Goal: Task Accomplishment & Management: Manage account settings

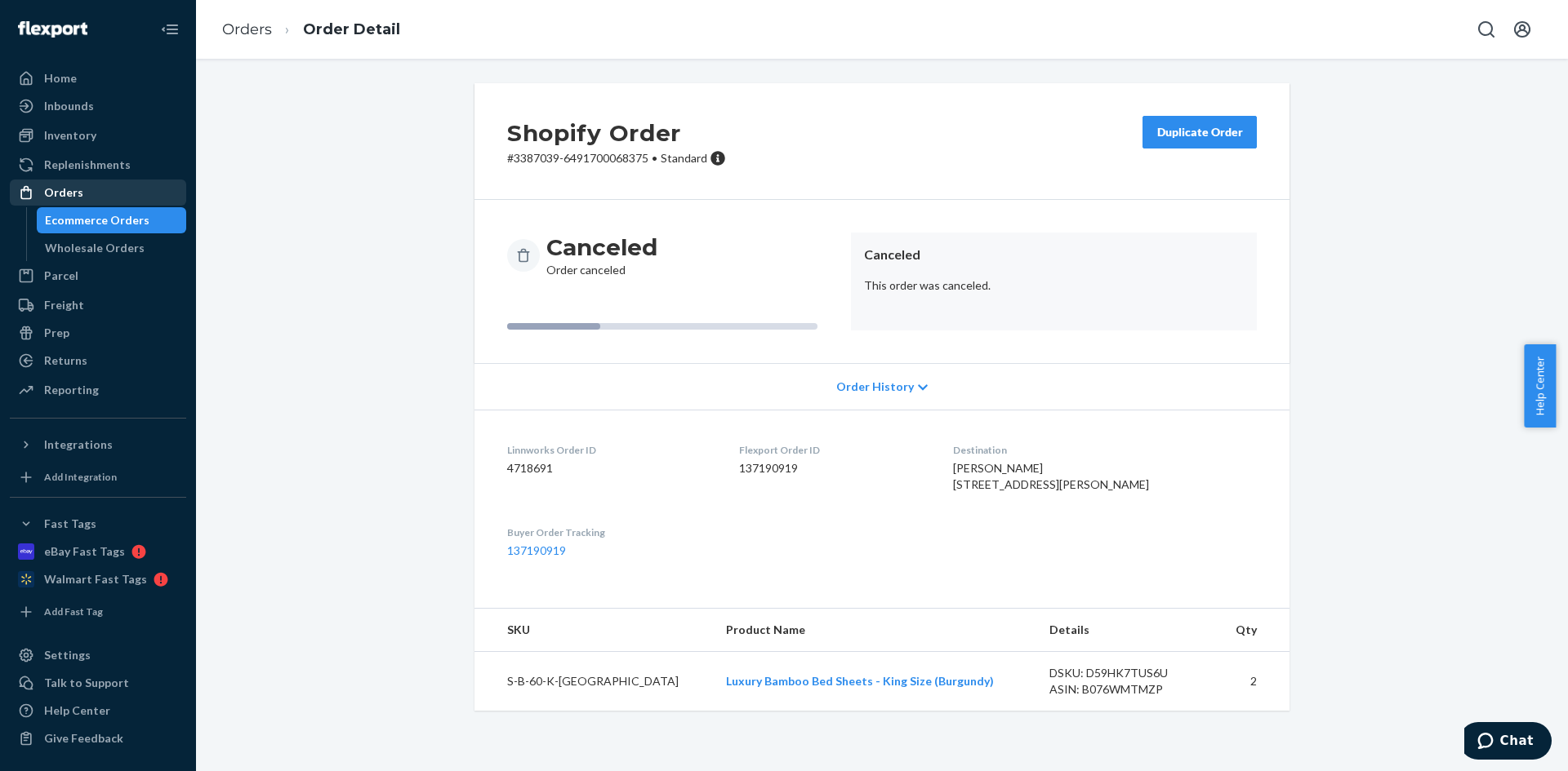
click at [106, 200] on div "Orders" at bounding box center [98, 192] width 173 height 23
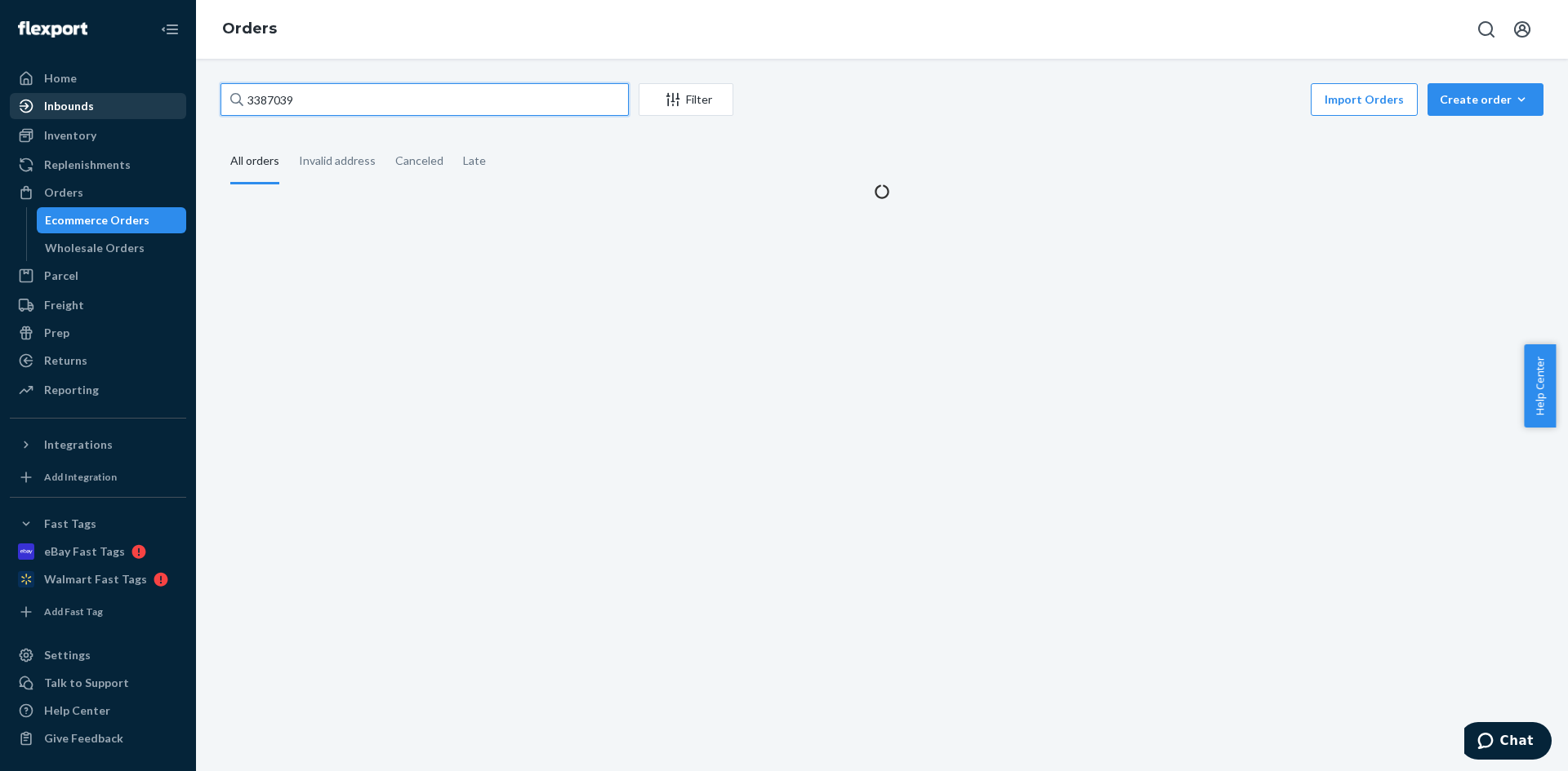
drag, startPoint x: 349, startPoint y: 100, endPoint x: 112, endPoint y: 103, distance: 237.0
click at [114, 103] on div "Home Inbounds Shipping Plans Problems Inventory Products Replenishments Orders …" at bounding box center [784, 386] width 1568 height 771
paste input "CH3387176"
drag, startPoint x: 249, startPoint y: 100, endPoint x: 239, endPoint y: 101, distance: 10.0
click at [239, 101] on div "CH3387176" at bounding box center [425, 99] width 408 height 33
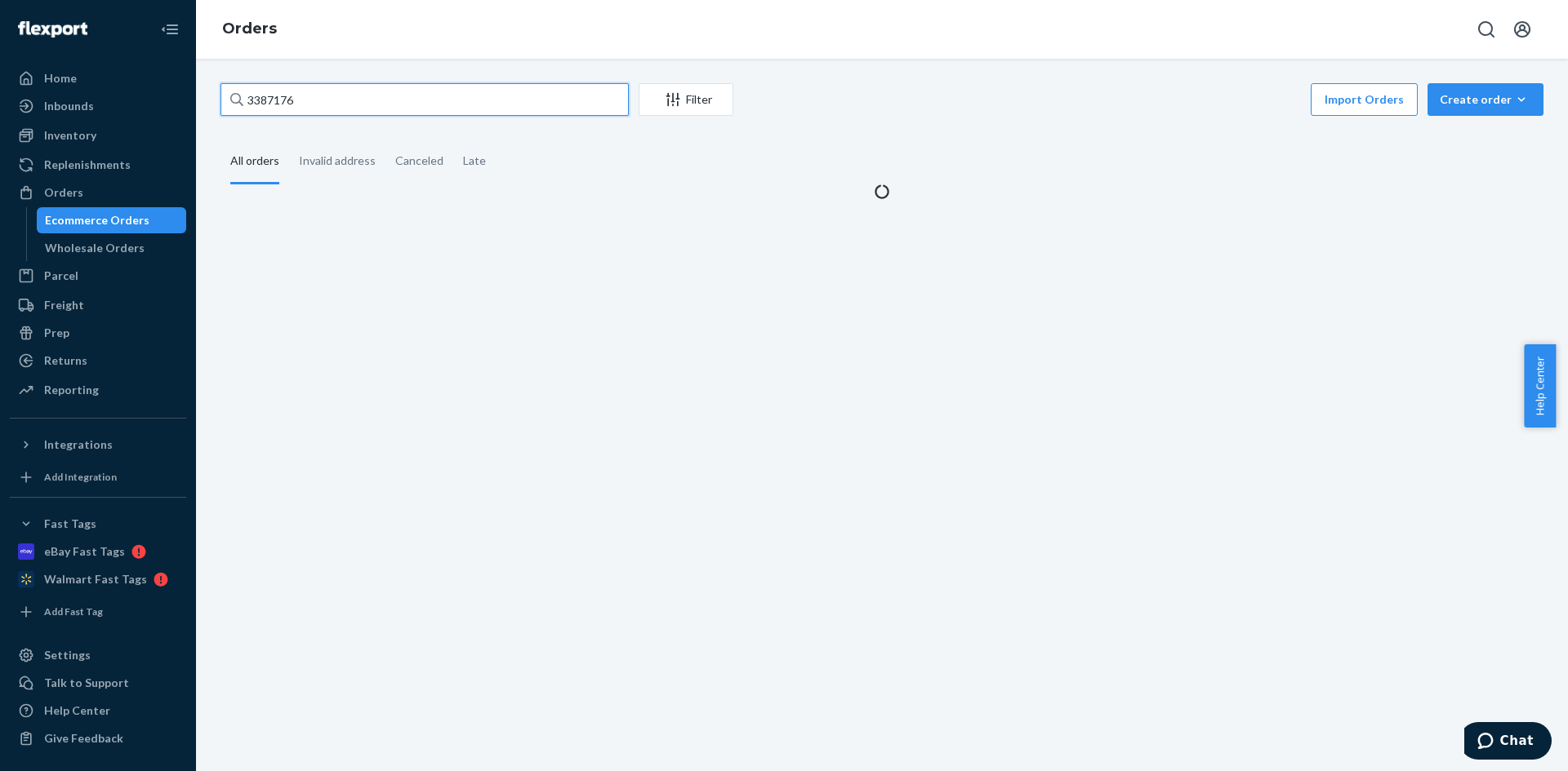
click at [315, 96] on input "3387176" at bounding box center [425, 99] width 408 height 33
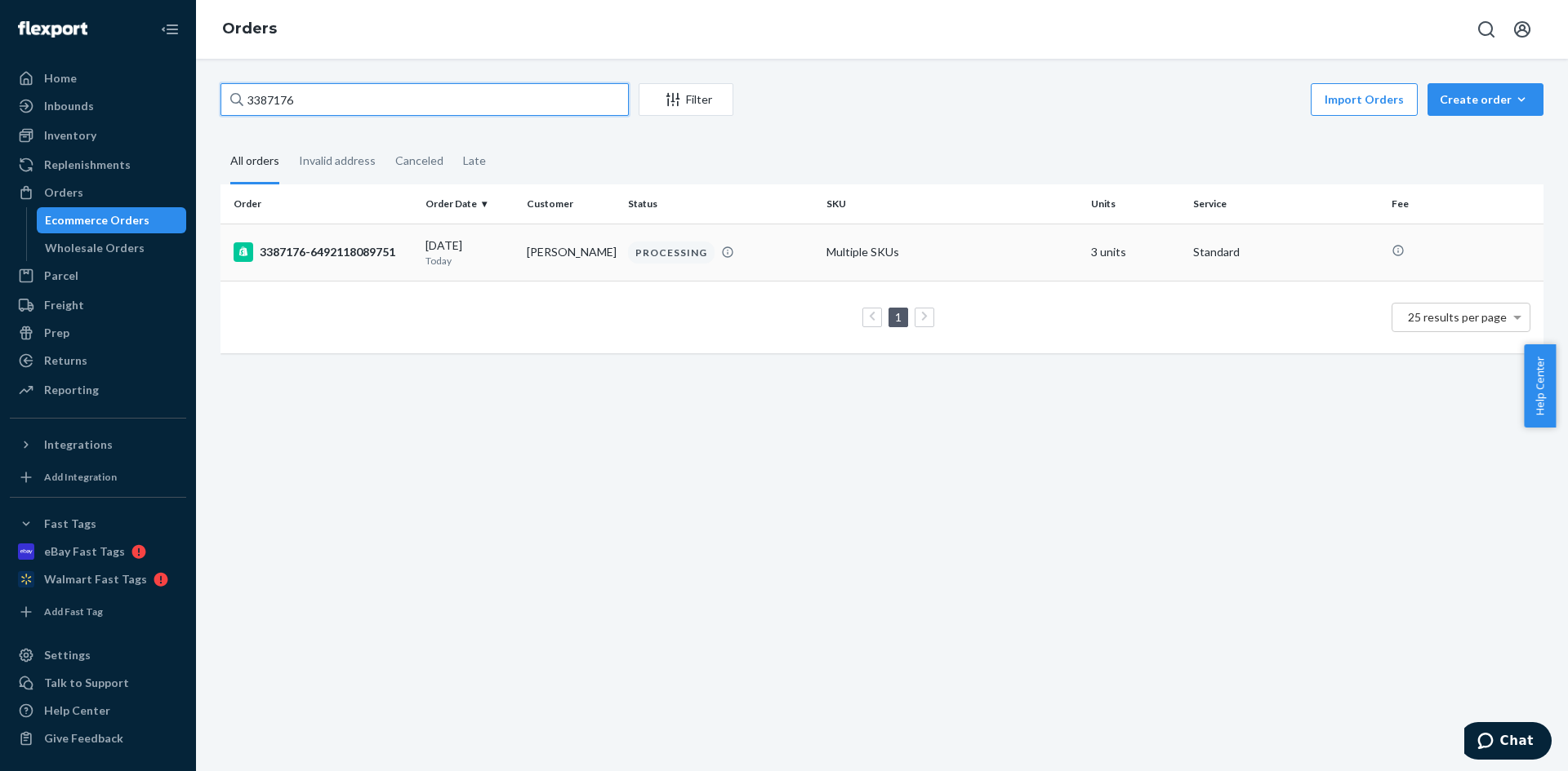
type input "3387176"
click at [552, 278] on td "[PERSON_NAME]" at bounding box center [571, 253] width 101 height 57
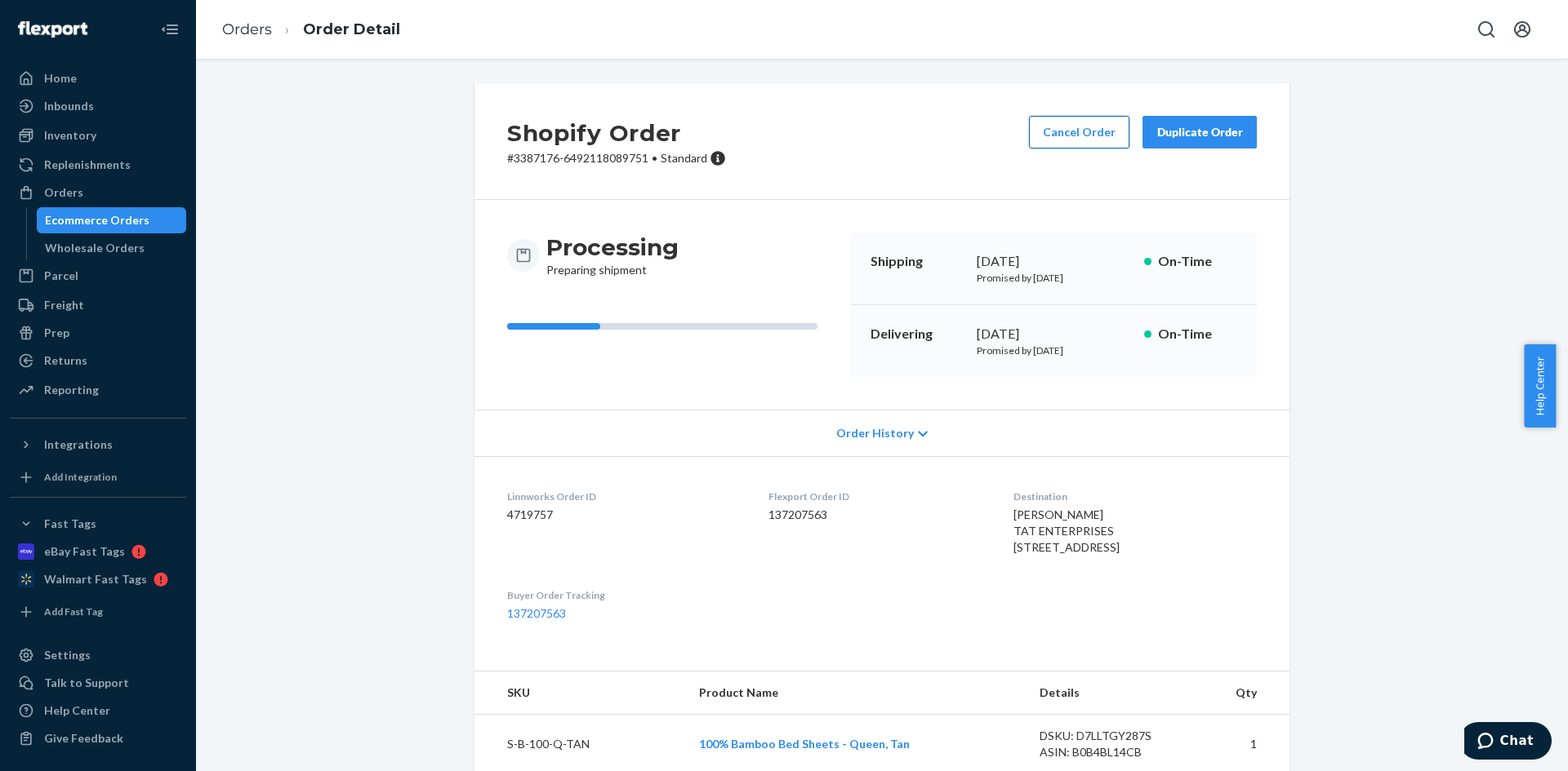
click at [1060, 133] on button "Cancel Order" at bounding box center [1078, 132] width 101 height 33
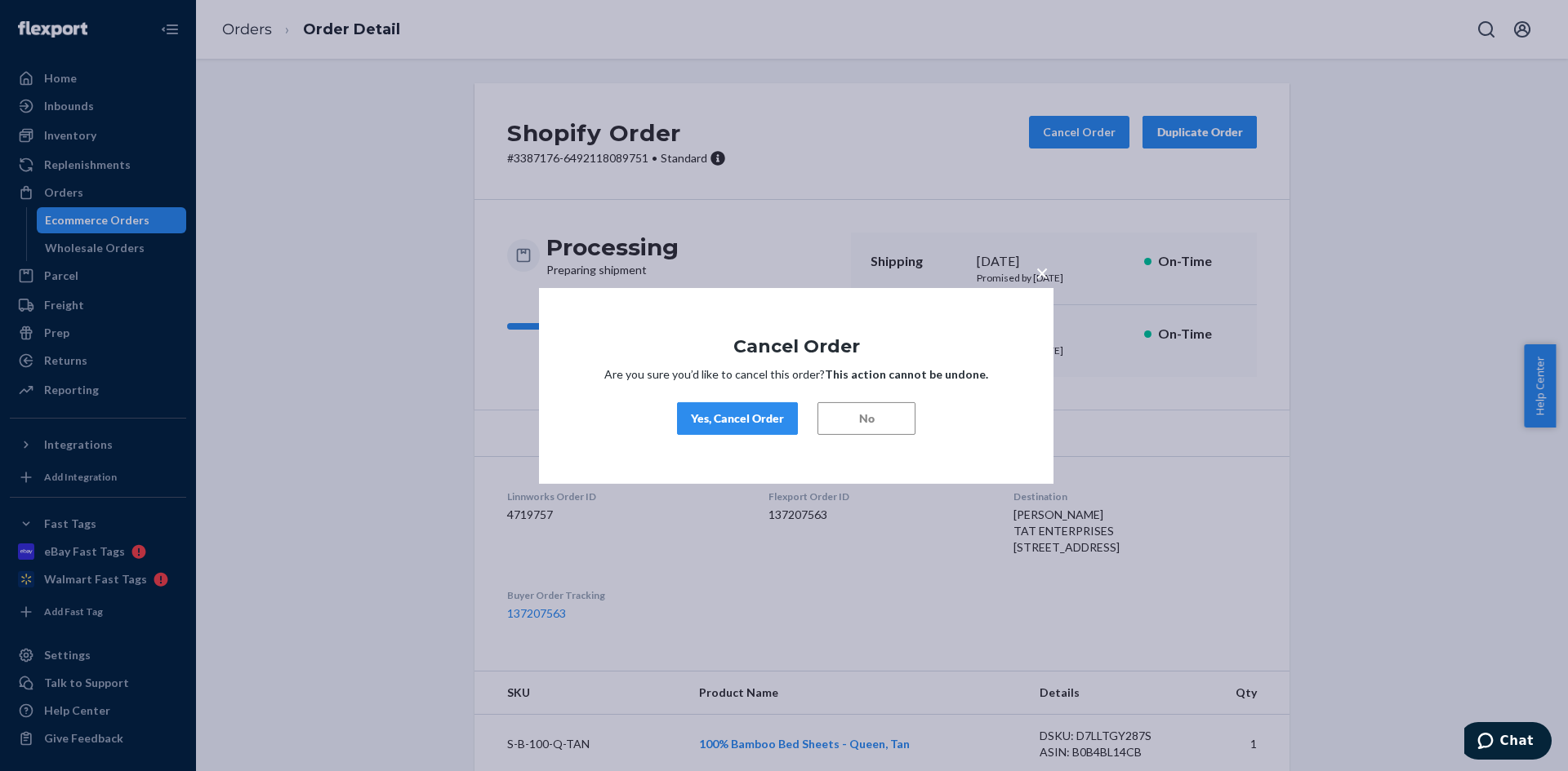
click at [749, 413] on div "Yes, Cancel Order" at bounding box center [737, 418] width 93 height 16
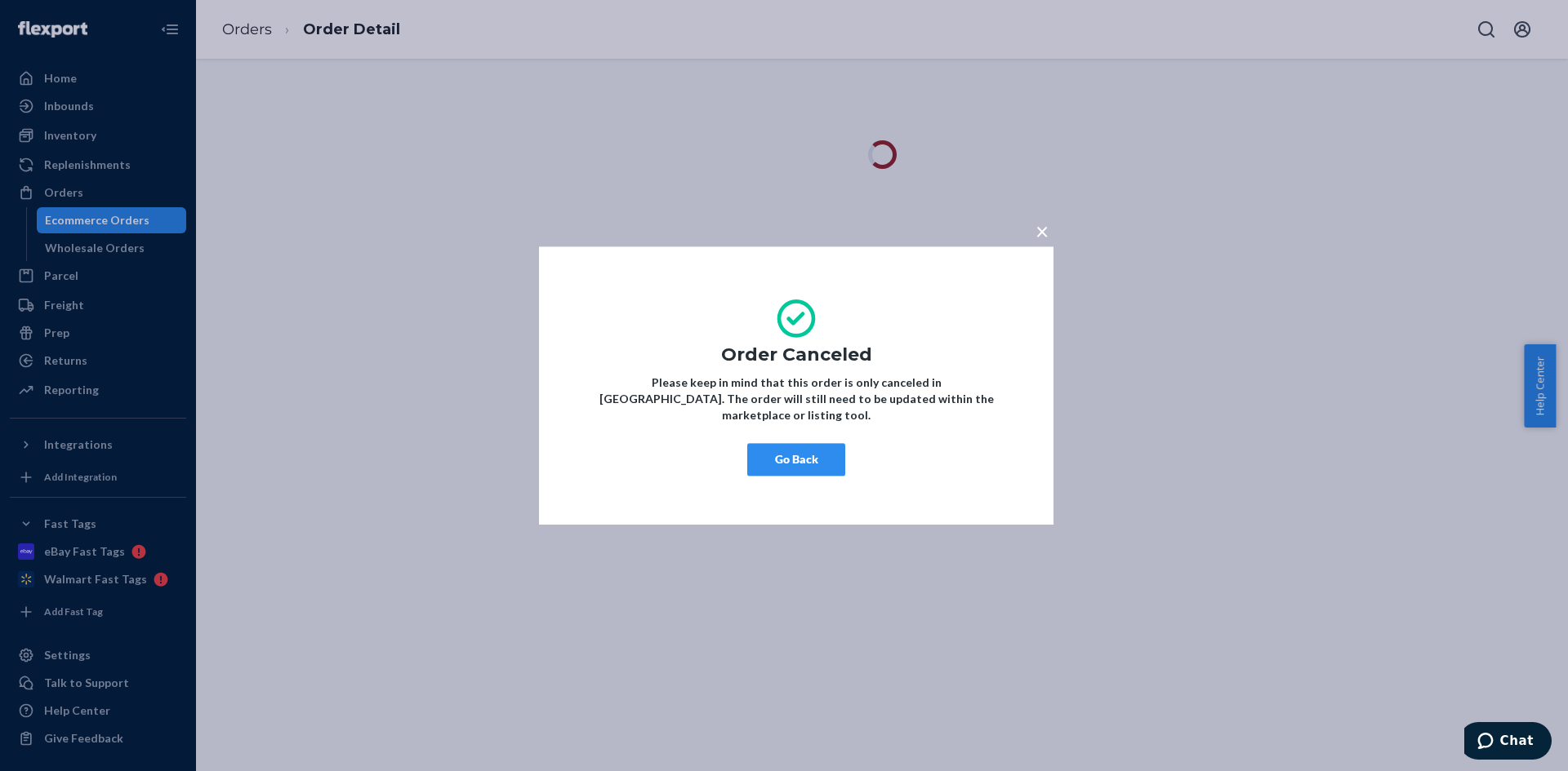
click at [792, 452] on button "Go Back" at bounding box center [796, 459] width 98 height 33
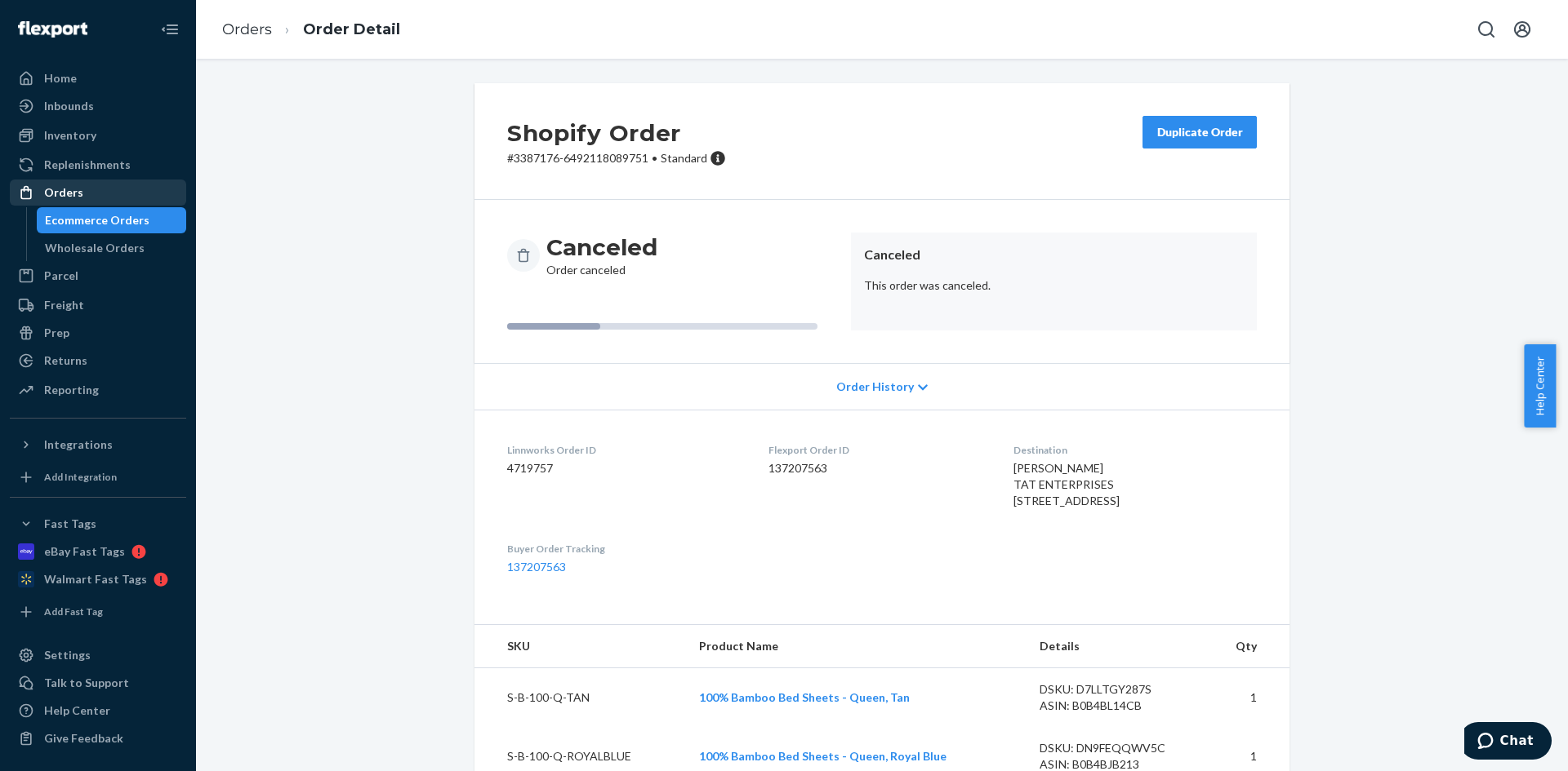
click at [69, 192] on div "Orders" at bounding box center [63, 192] width 39 height 16
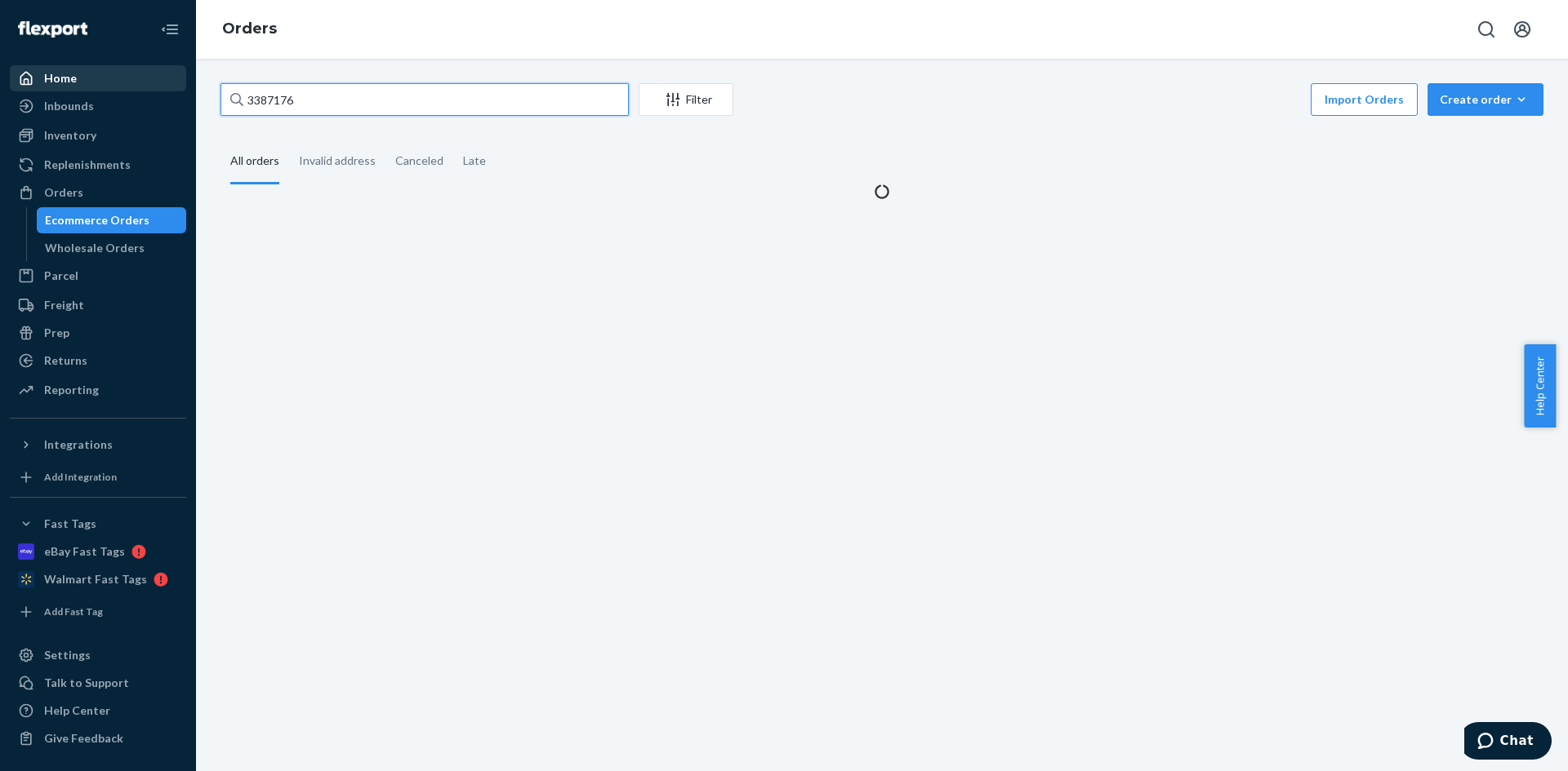
click at [155, 82] on div "Home Inbounds Shipping Plans Problems Inventory Products Replenishments Orders …" at bounding box center [784, 386] width 1568 height 771
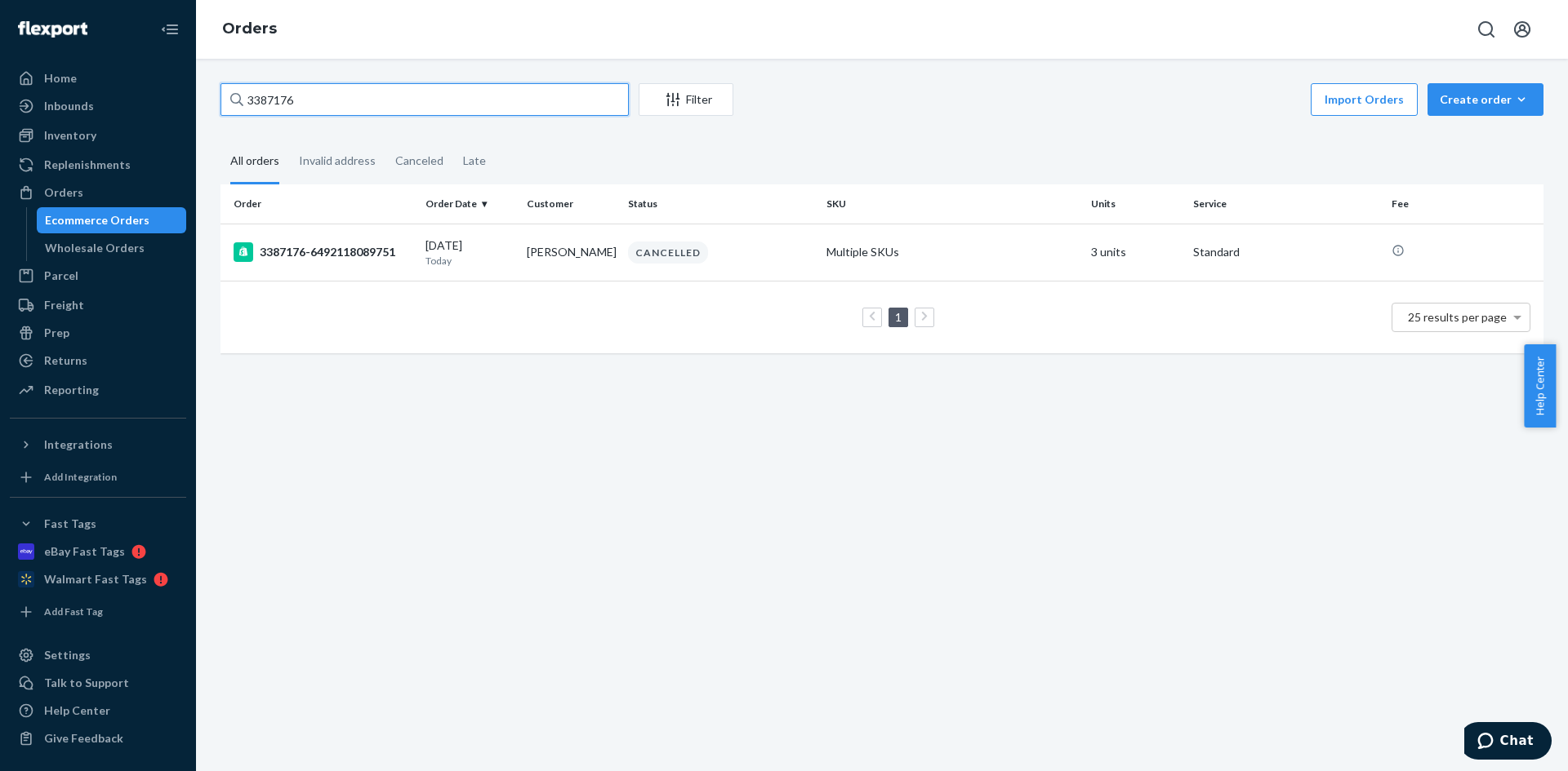
paste input "PW20262"
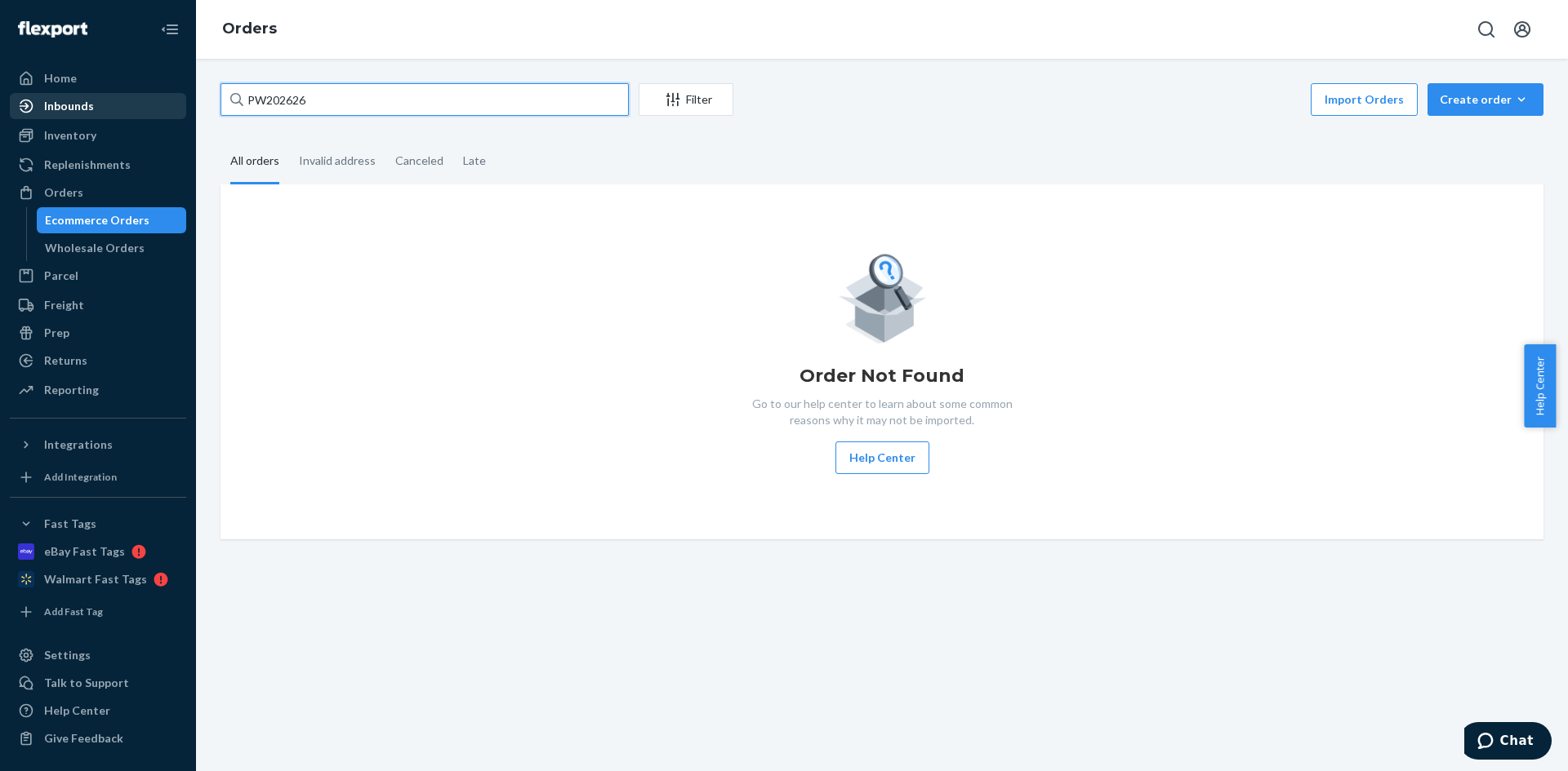
drag, startPoint x: 322, startPoint y: 90, endPoint x: 171, endPoint y: 93, distance: 151.0
click at [179, 93] on div "Home Inbounds Shipping Plans Problems Inventory Products Replenishments Orders …" at bounding box center [784, 386] width 1568 height 771
paste input "4719848"
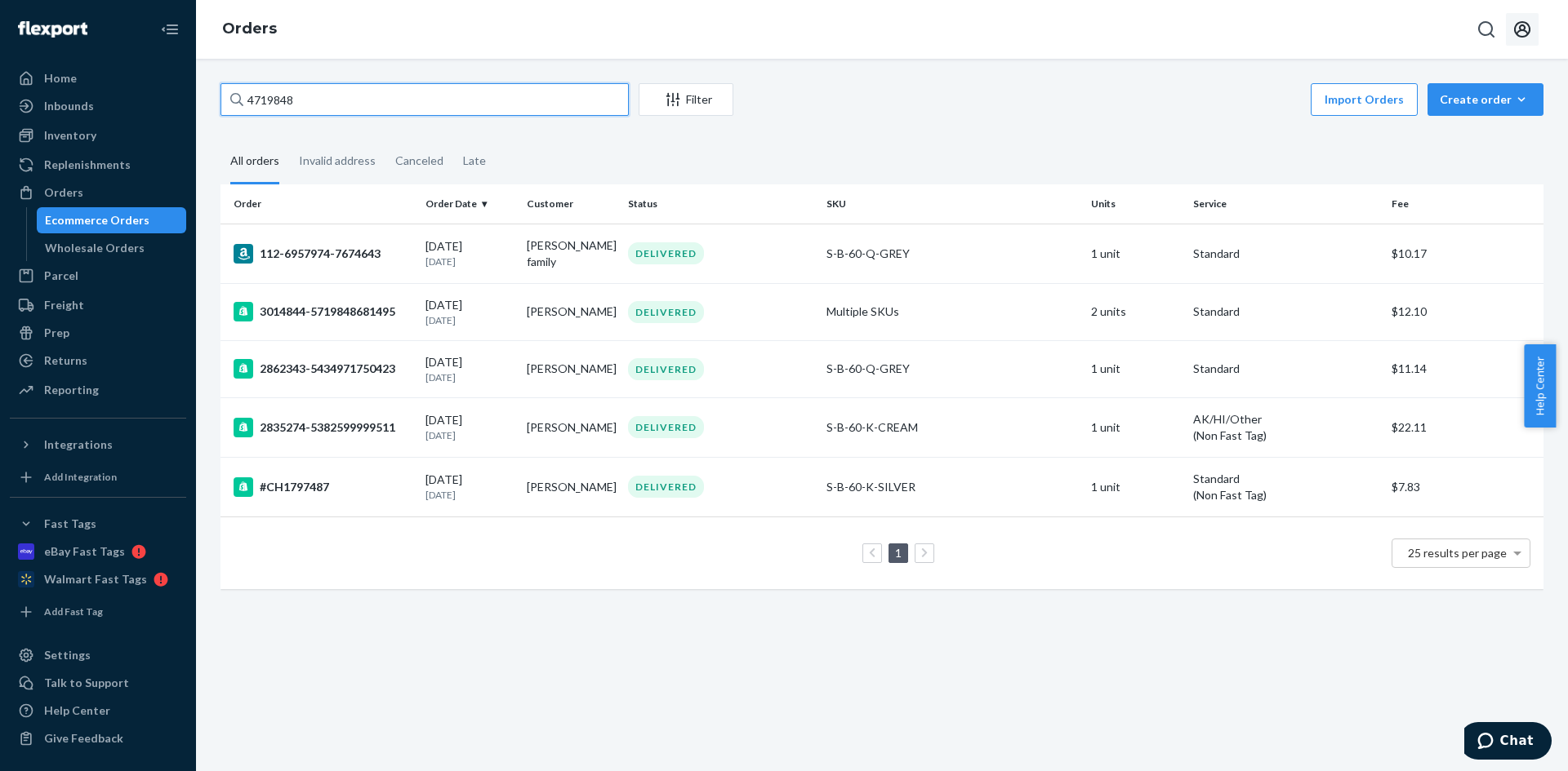
type input "4719848"
click at [1524, 41] on button "Open account menu" at bounding box center [1521, 29] width 33 height 33
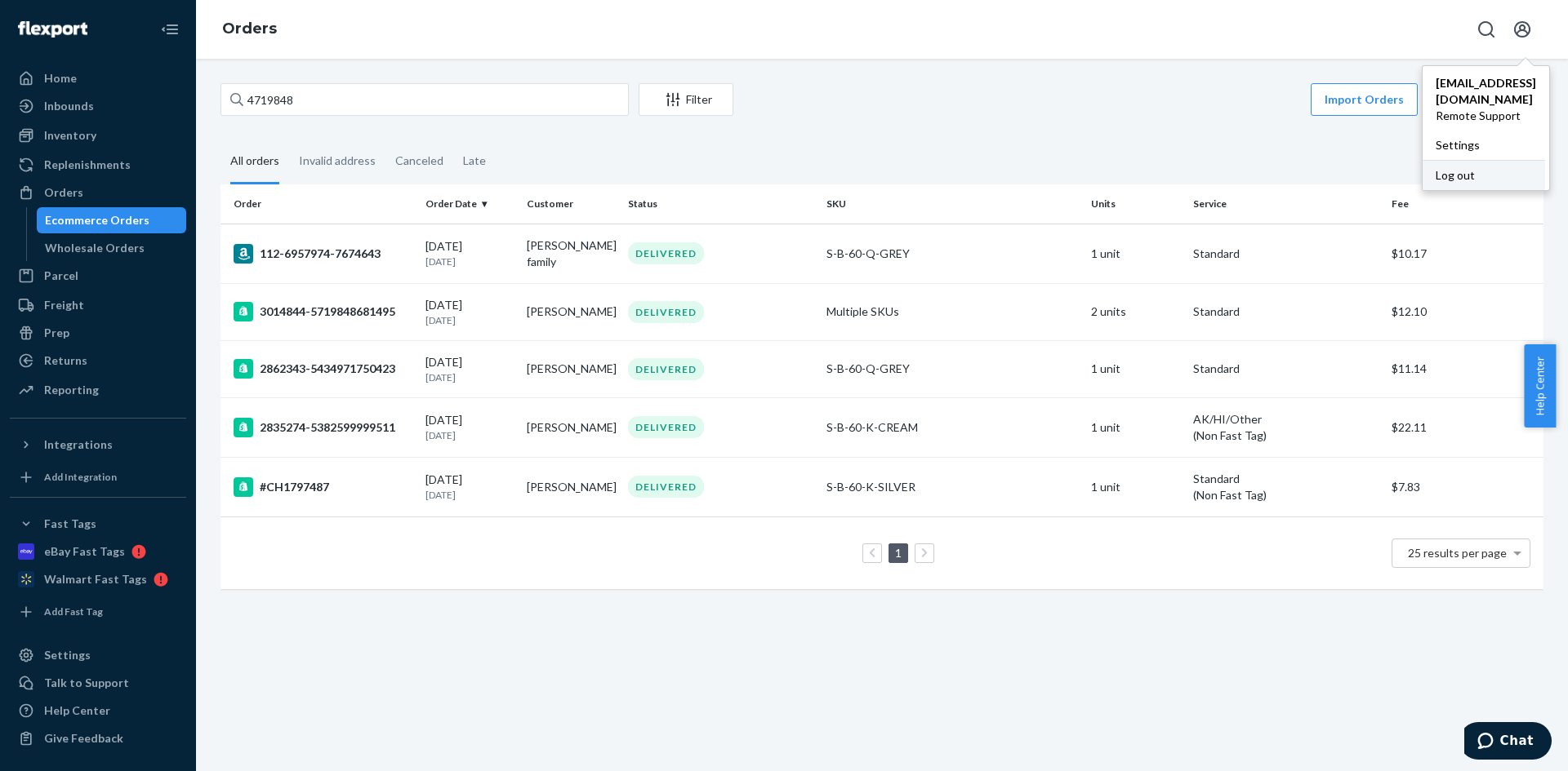
click at [1425, 178] on div "Log out" at bounding box center [1483, 175] width 123 height 30
